Goal: Task Accomplishment & Management: Manage account settings

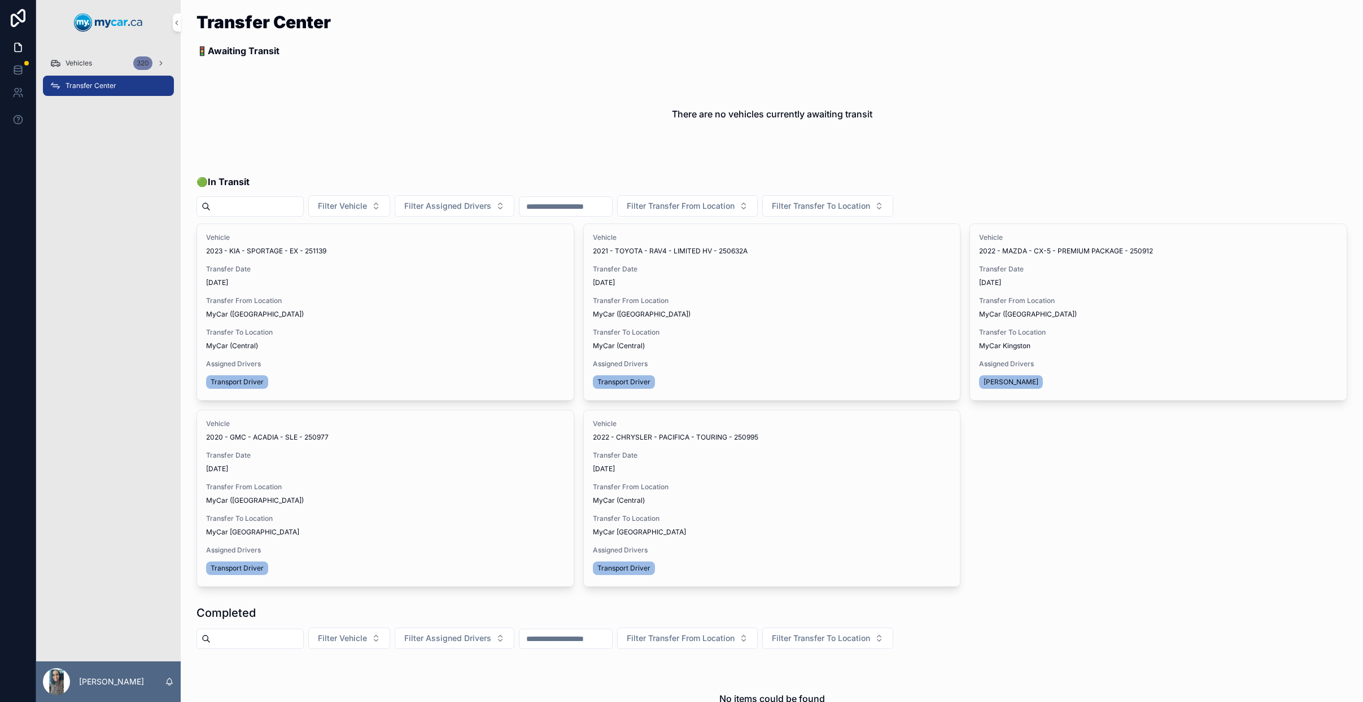
click at [103, 69] on div "Vehicles 320" at bounding box center [108, 63] width 117 height 18
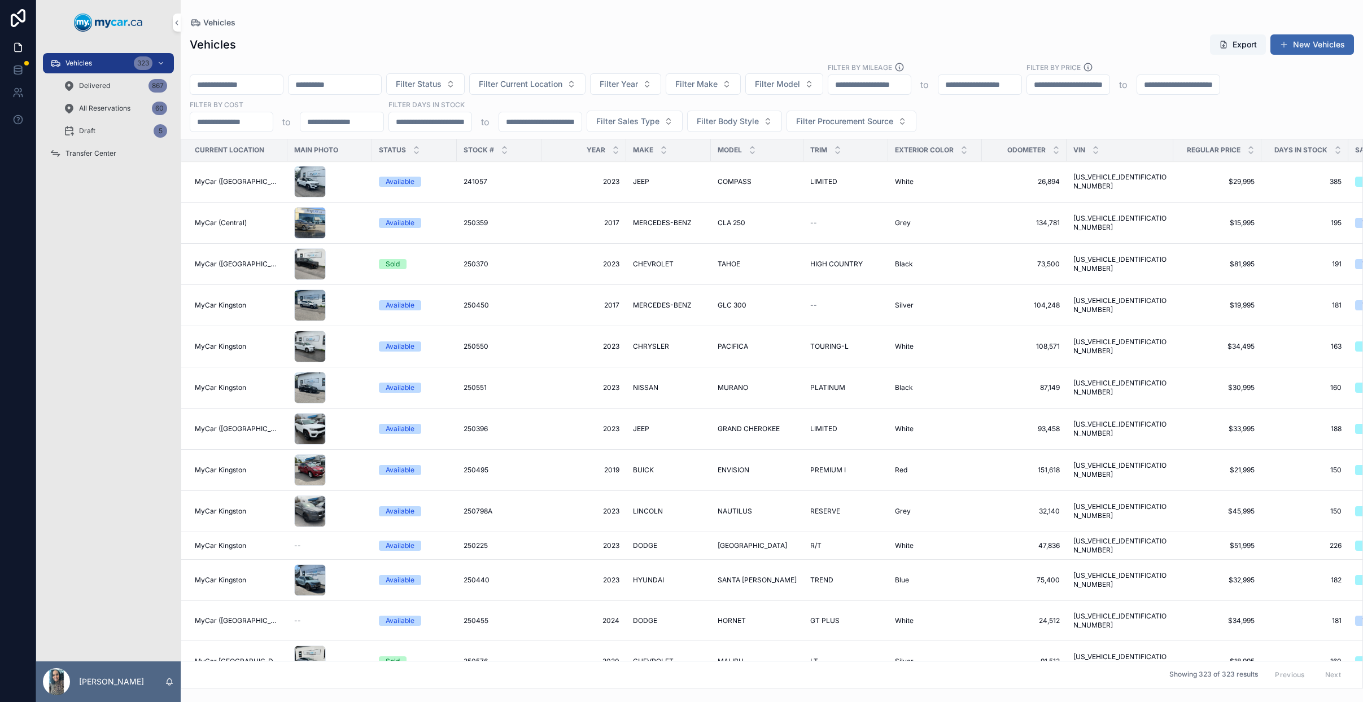
click at [122, 143] on link "Transfer Center" at bounding box center [108, 153] width 131 height 20
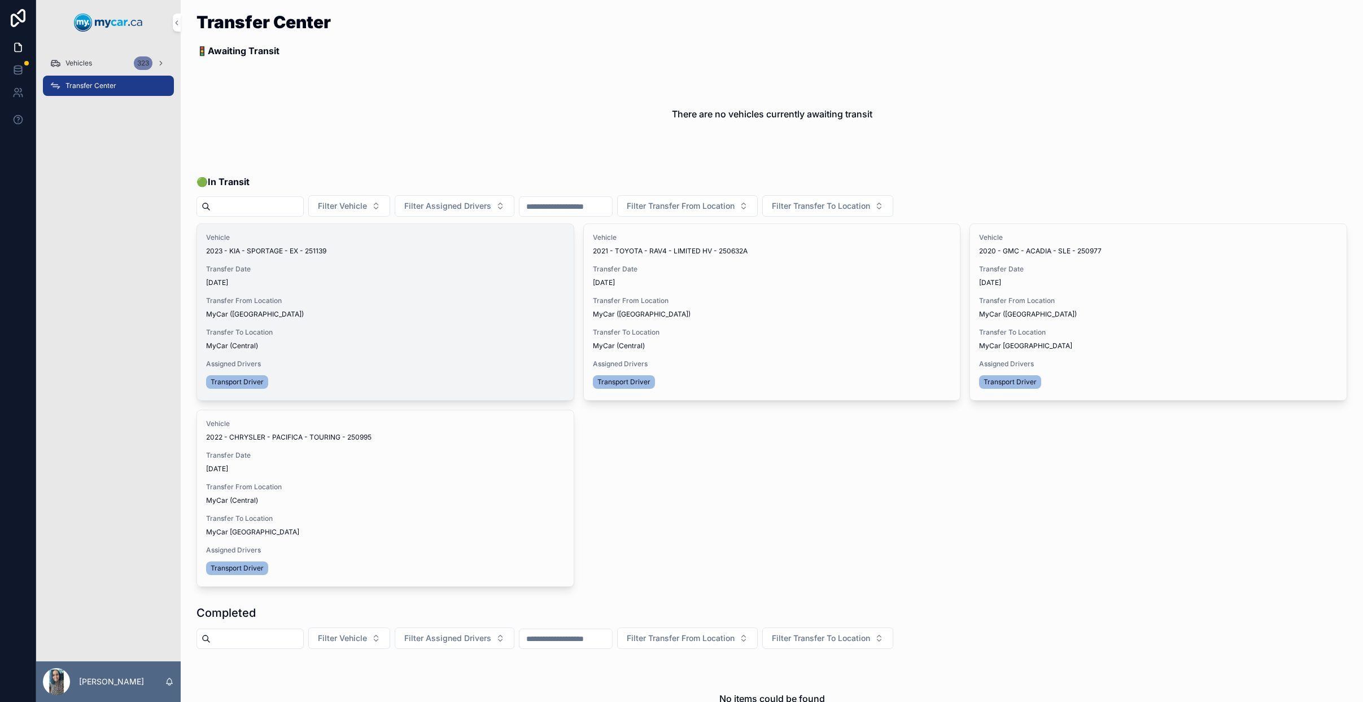
click at [0, 0] on span "Update Transfer" at bounding box center [0, 0] width 0 height 0
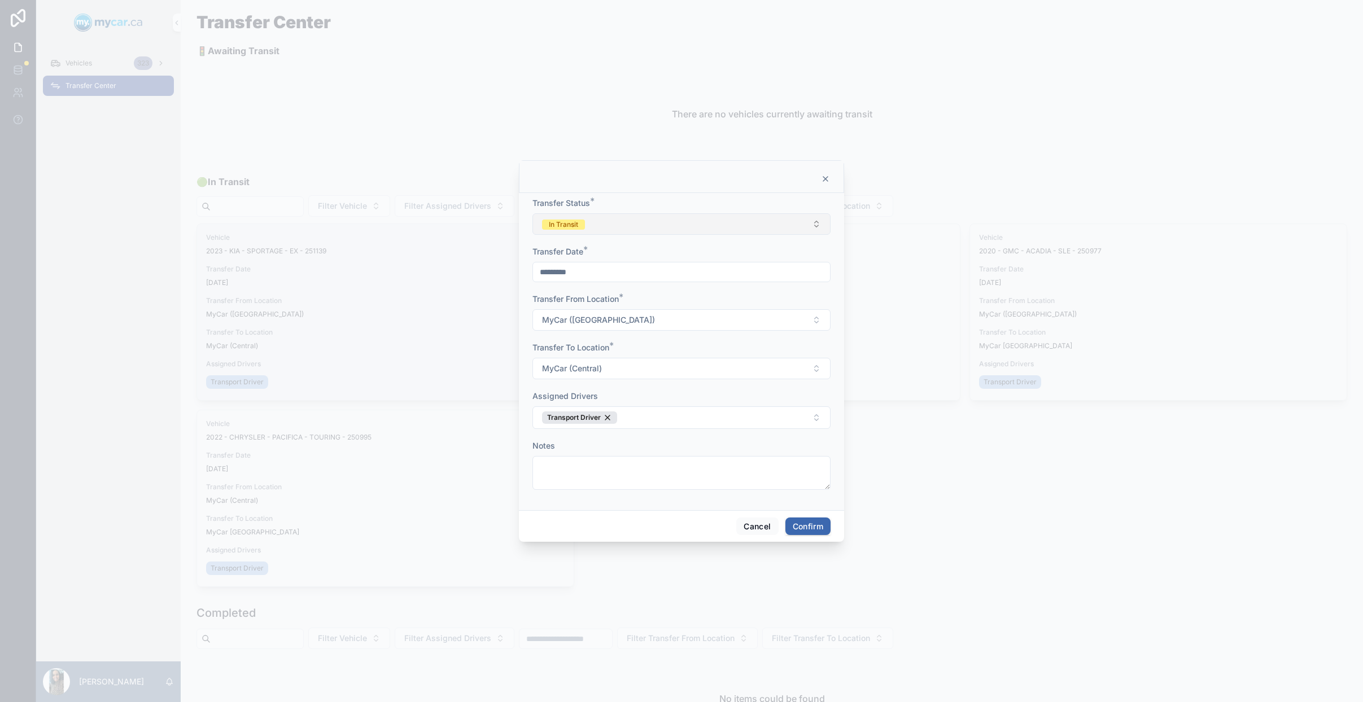
click at [725, 227] on button "In Transit" at bounding box center [681, 223] width 298 height 21
click at [678, 306] on div "Completed" at bounding box center [681, 303] width 157 height 17
click at [809, 525] on button "Confirm" at bounding box center [807, 527] width 45 height 18
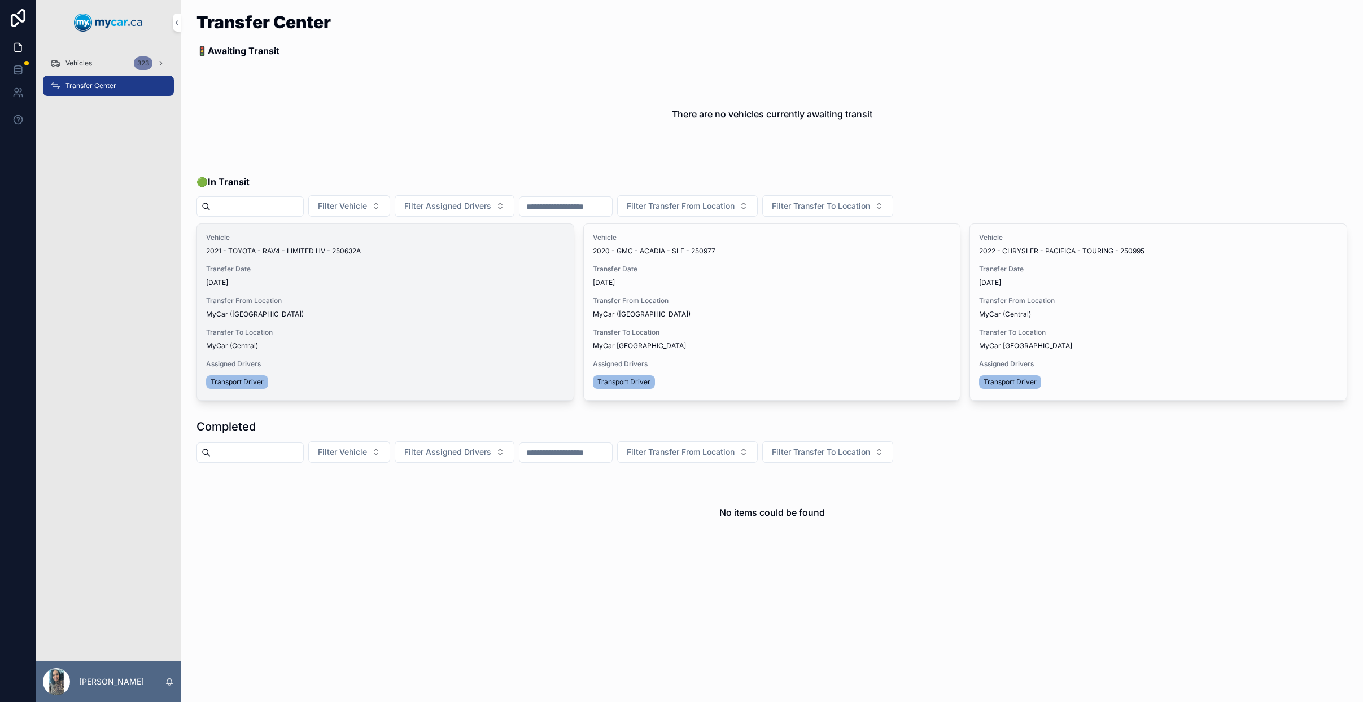
click at [0, 0] on button "Update Transfer" at bounding box center [0, 0] width 0 height 0
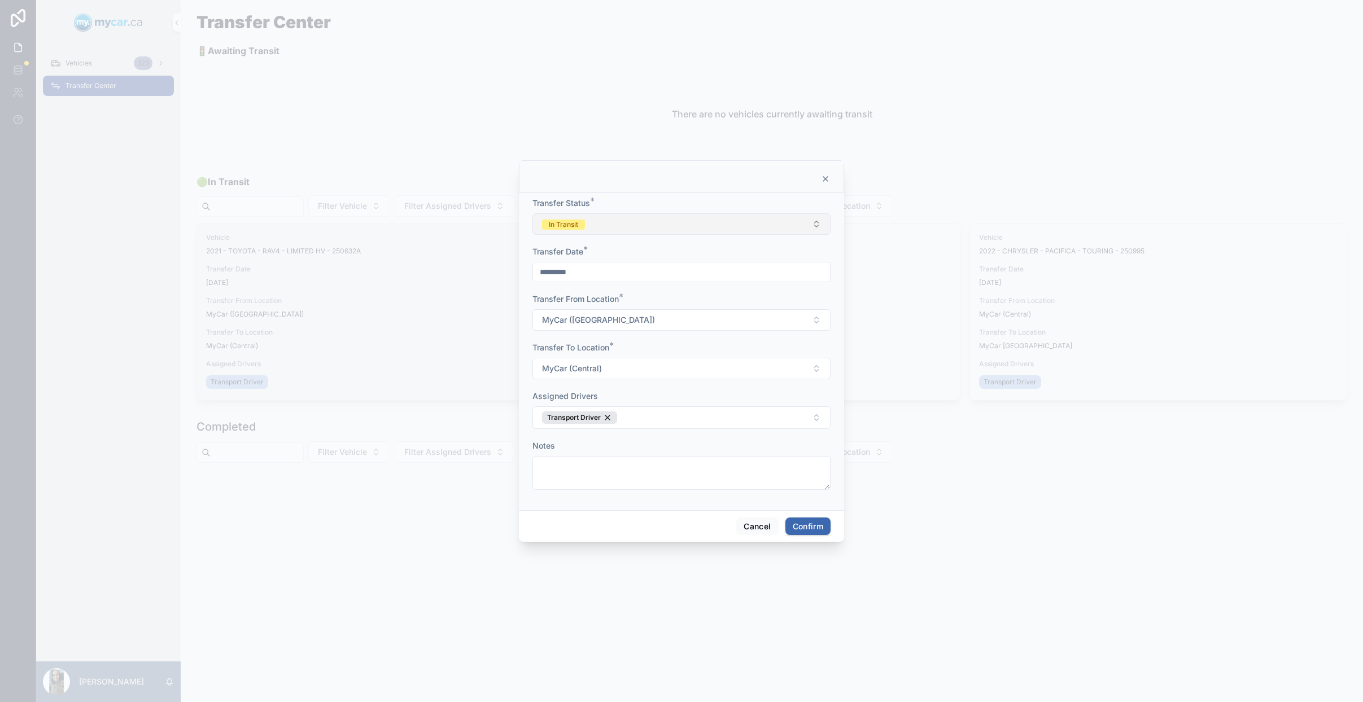
click at [682, 213] on button "In Transit" at bounding box center [681, 223] width 298 height 21
click at [656, 302] on div "Completed" at bounding box center [681, 303] width 157 height 17
click at [808, 525] on button "Confirm" at bounding box center [807, 527] width 45 height 18
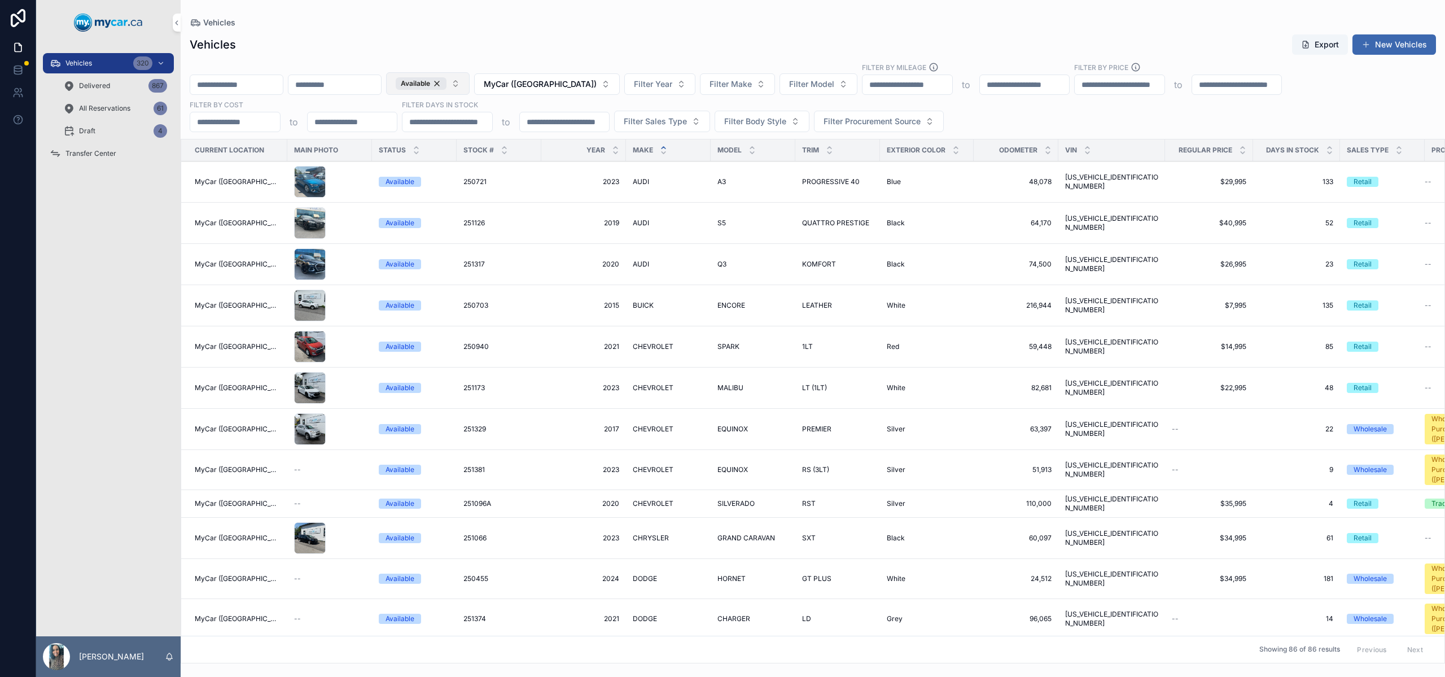
click at [446, 80] on div "Available" at bounding box center [421, 83] width 51 height 12
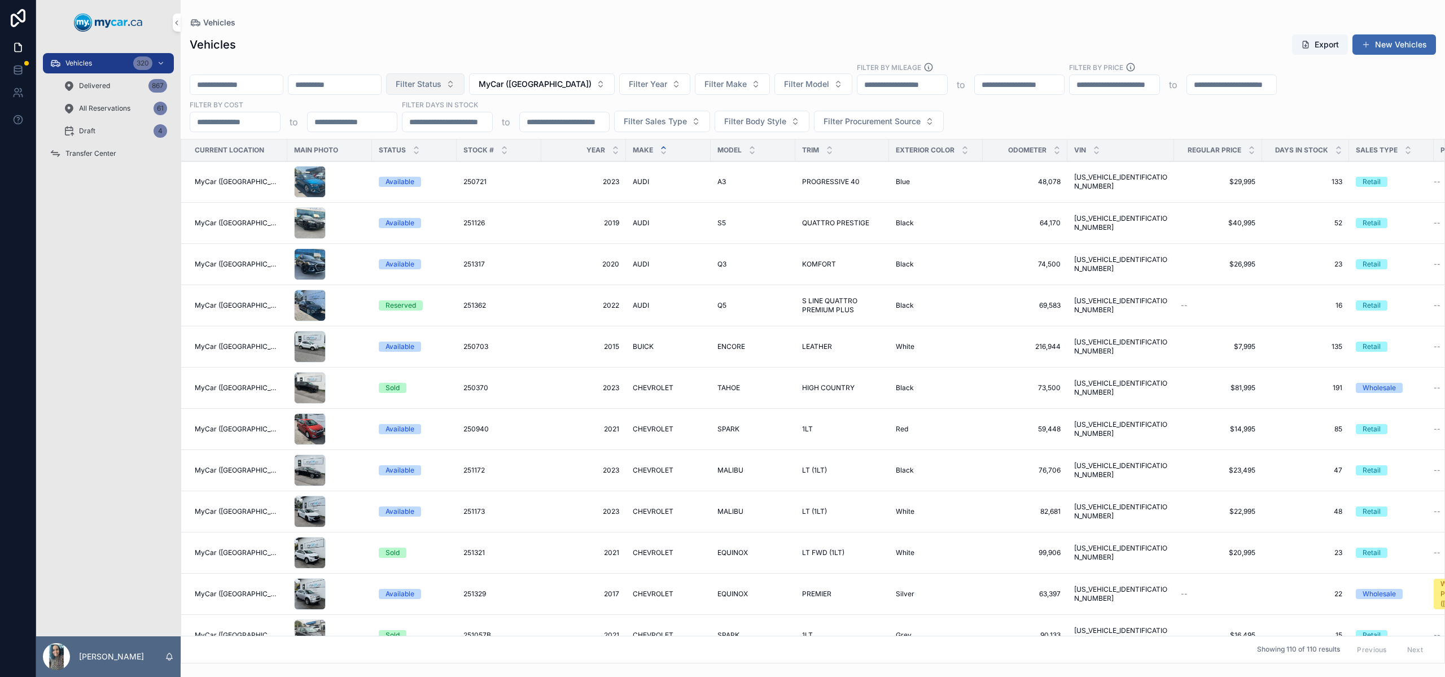
click at [441, 85] on span "Filter Status" at bounding box center [419, 83] width 46 height 11
click at [567, 85] on span "MyCar ([GEOGRAPHIC_DATA])" at bounding box center [535, 83] width 113 height 11
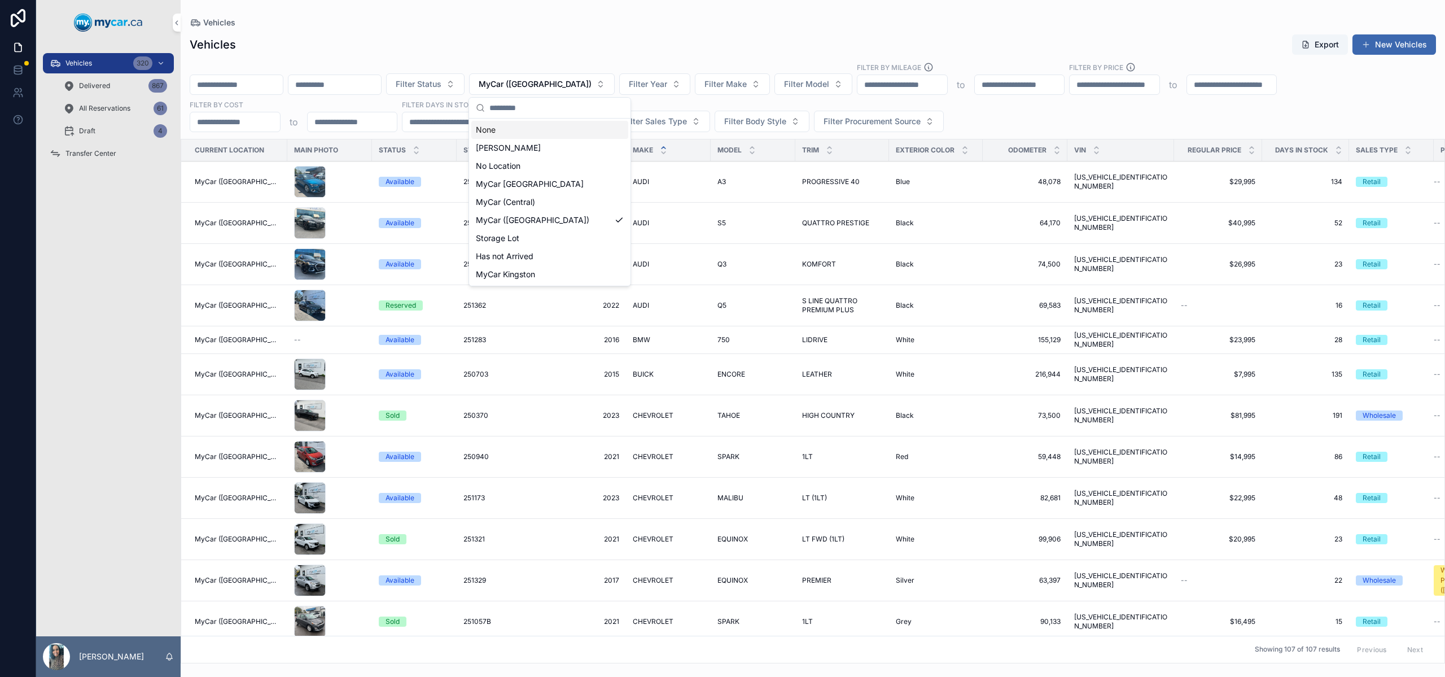
click at [534, 128] on div "None" at bounding box center [549, 130] width 157 height 18
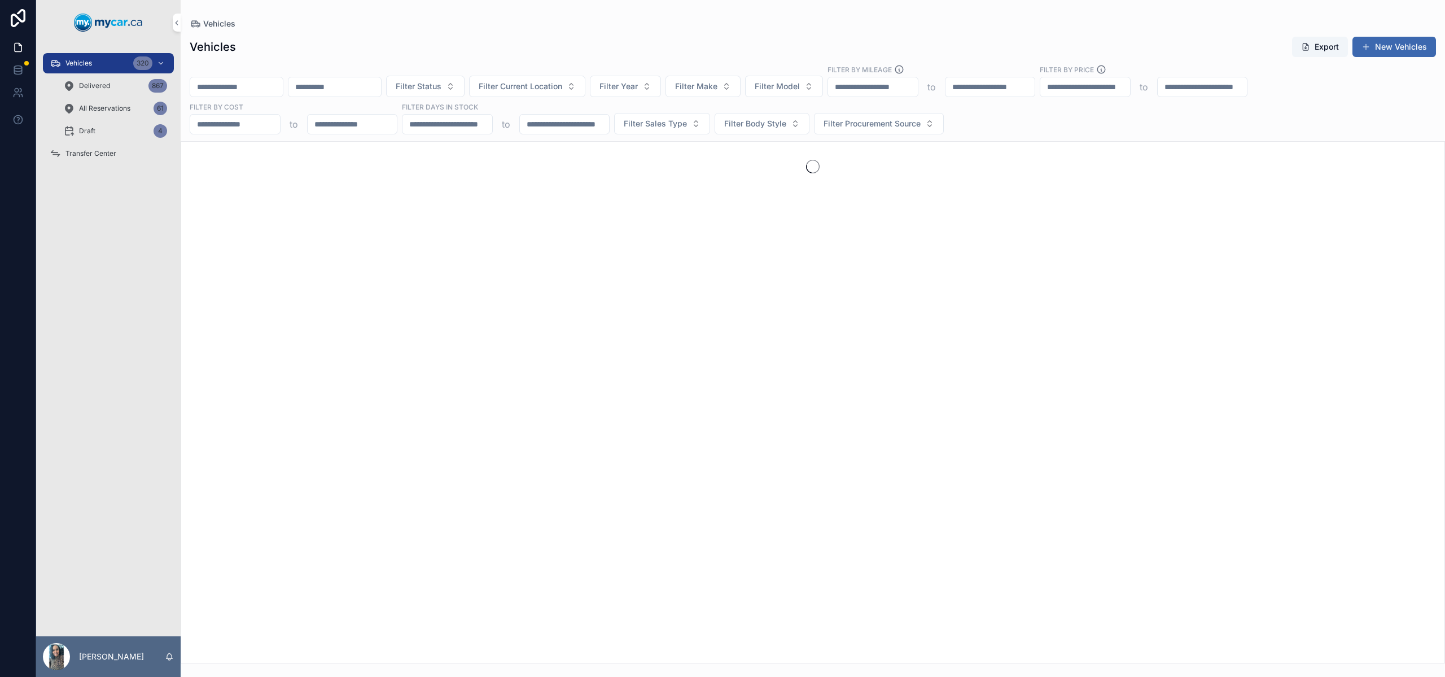
click at [230, 85] on input "scrollable content" at bounding box center [236, 87] width 93 height 16
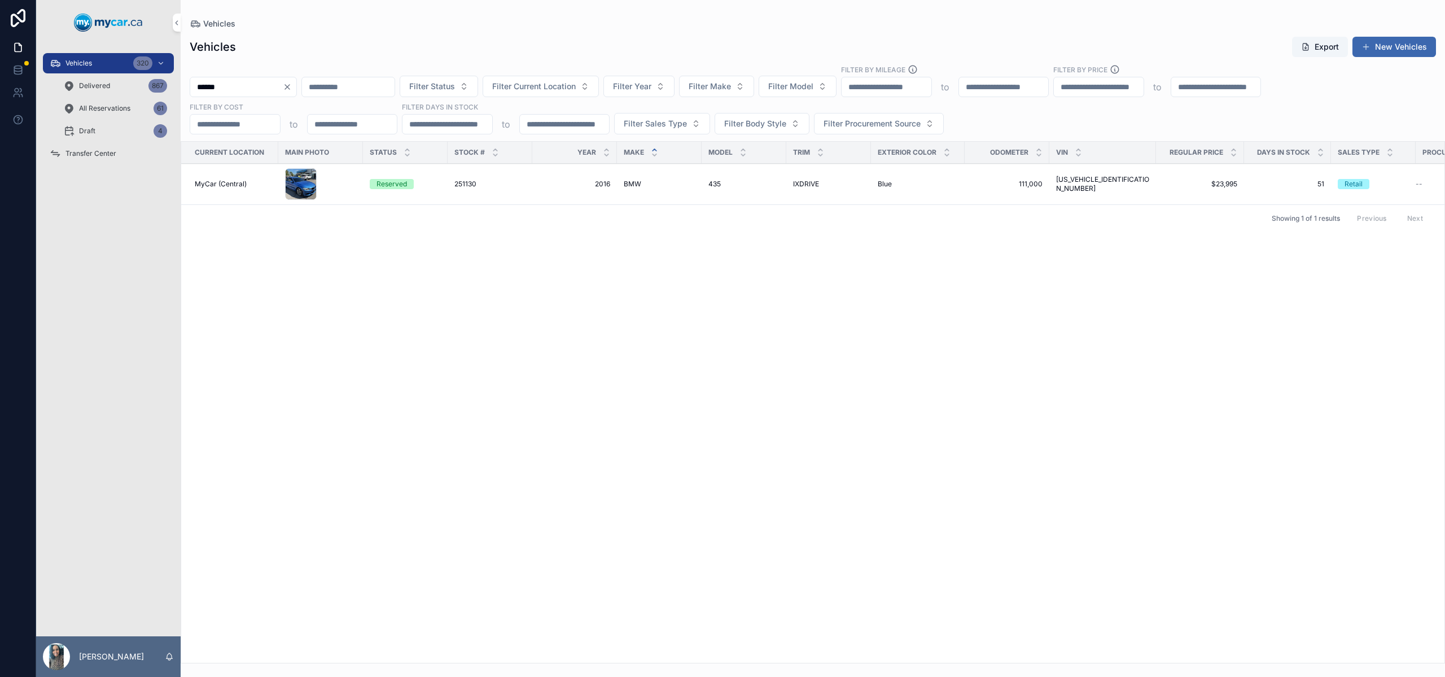
type input "******"
click at [555, 186] on span "2016" at bounding box center [574, 183] width 71 height 9
